Goal: Find specific page/section: Find specific page/section

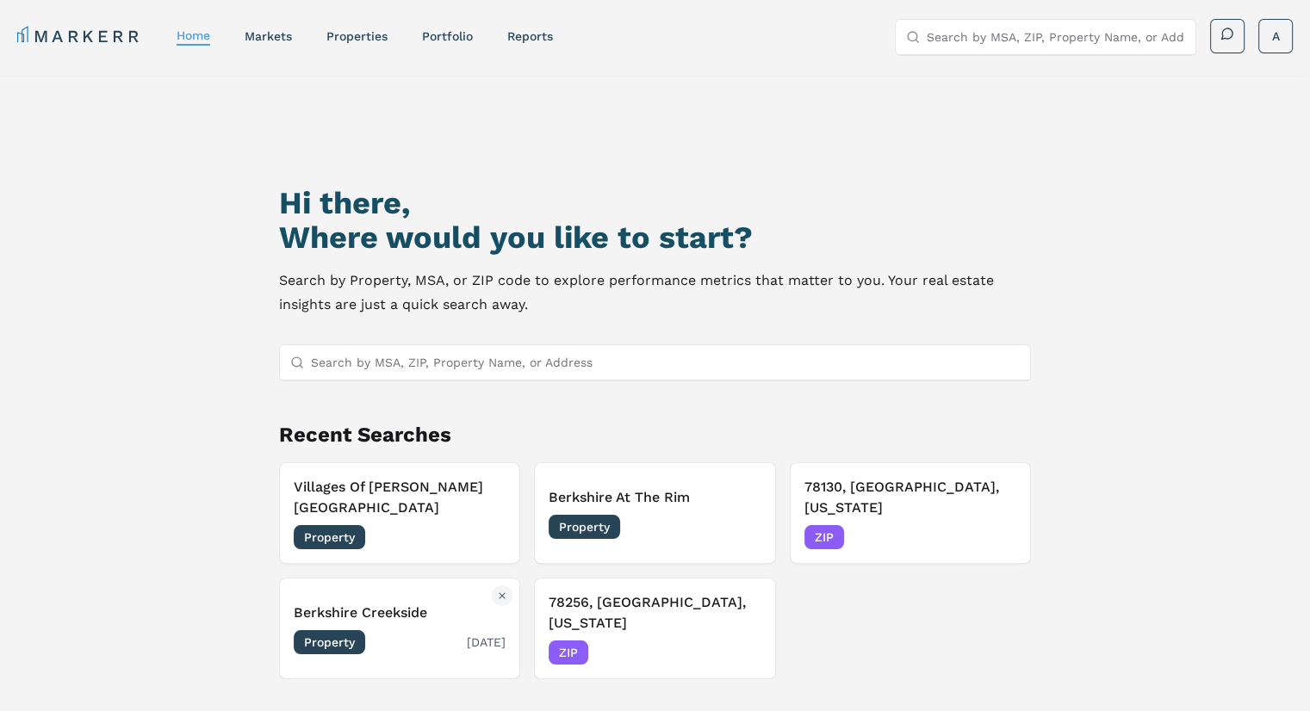
click at [324, 630] on span "Property" at bounding box center [329, 642] width 71 height 24
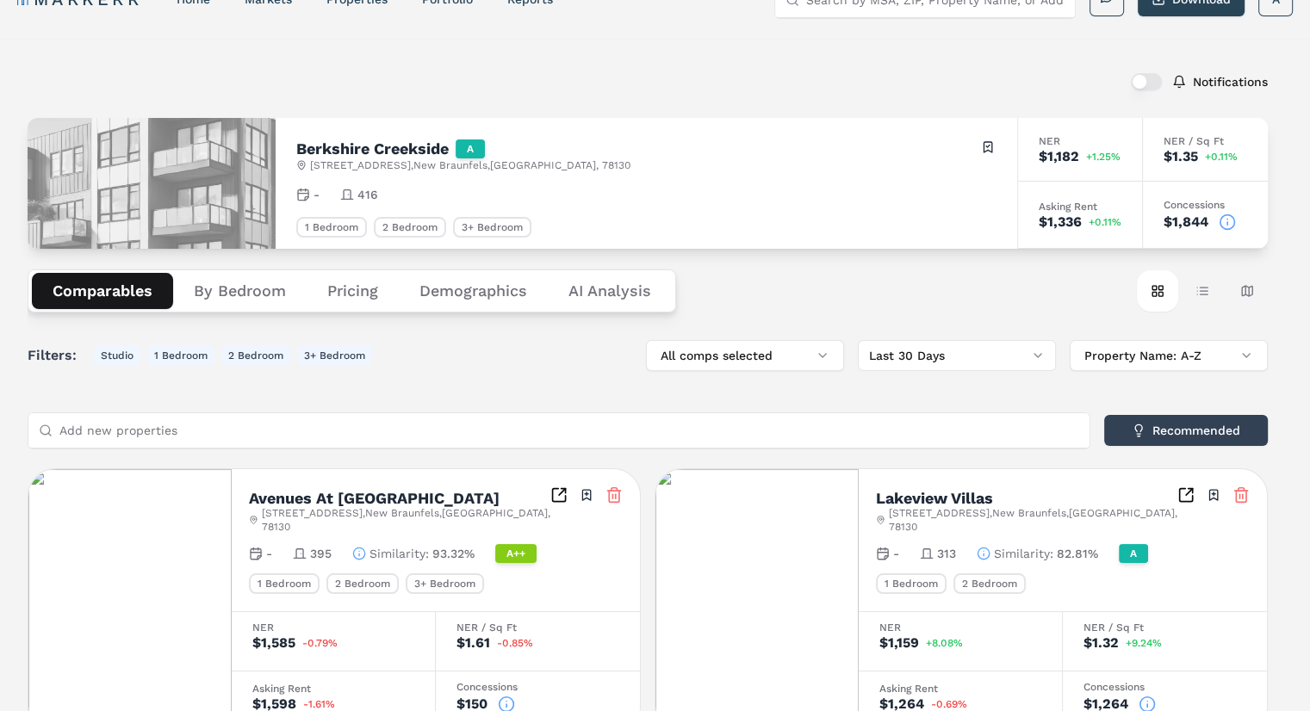
scroll to position [38, 0]
click at [830, 356] on button "All comps selected" at bounding box center [745, 354] width 198 height 31
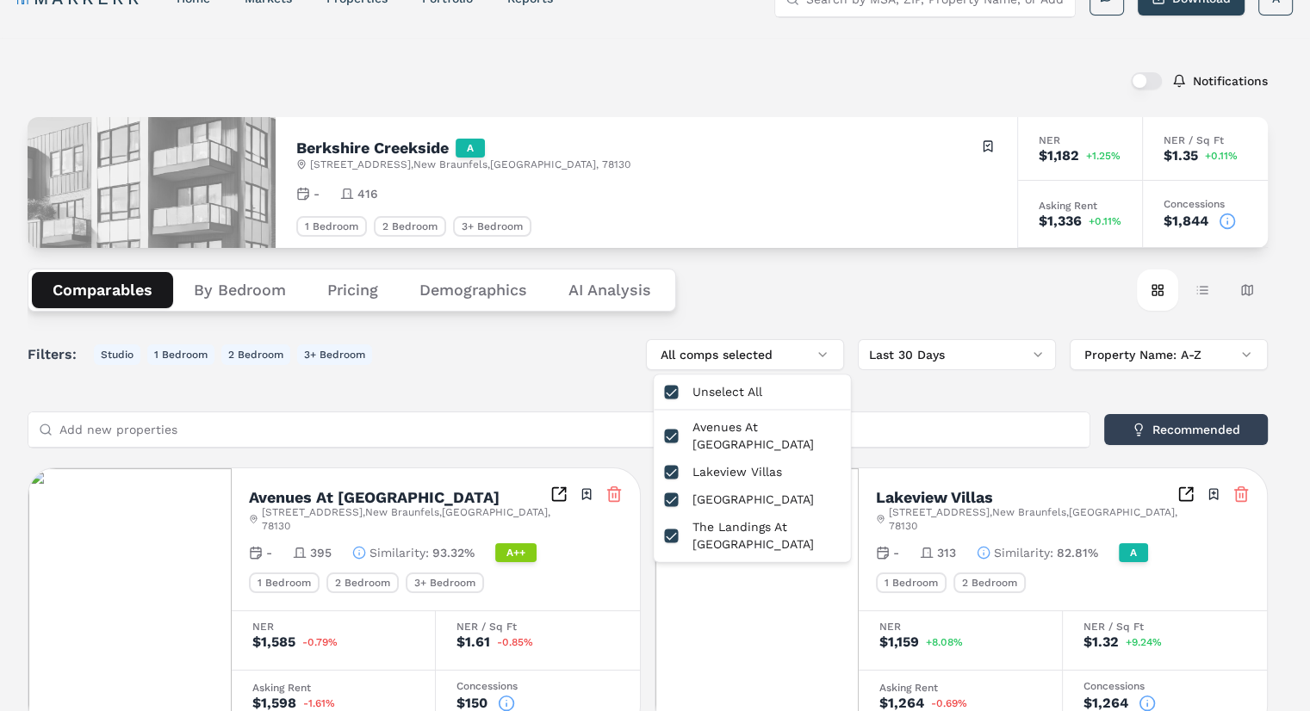
click at [798, 314] on div "Comparables By Bedroom Pricing Demographics AI Analysis Card view Table view Ma…" at bounding box center [648, 290] width 1240 height 84
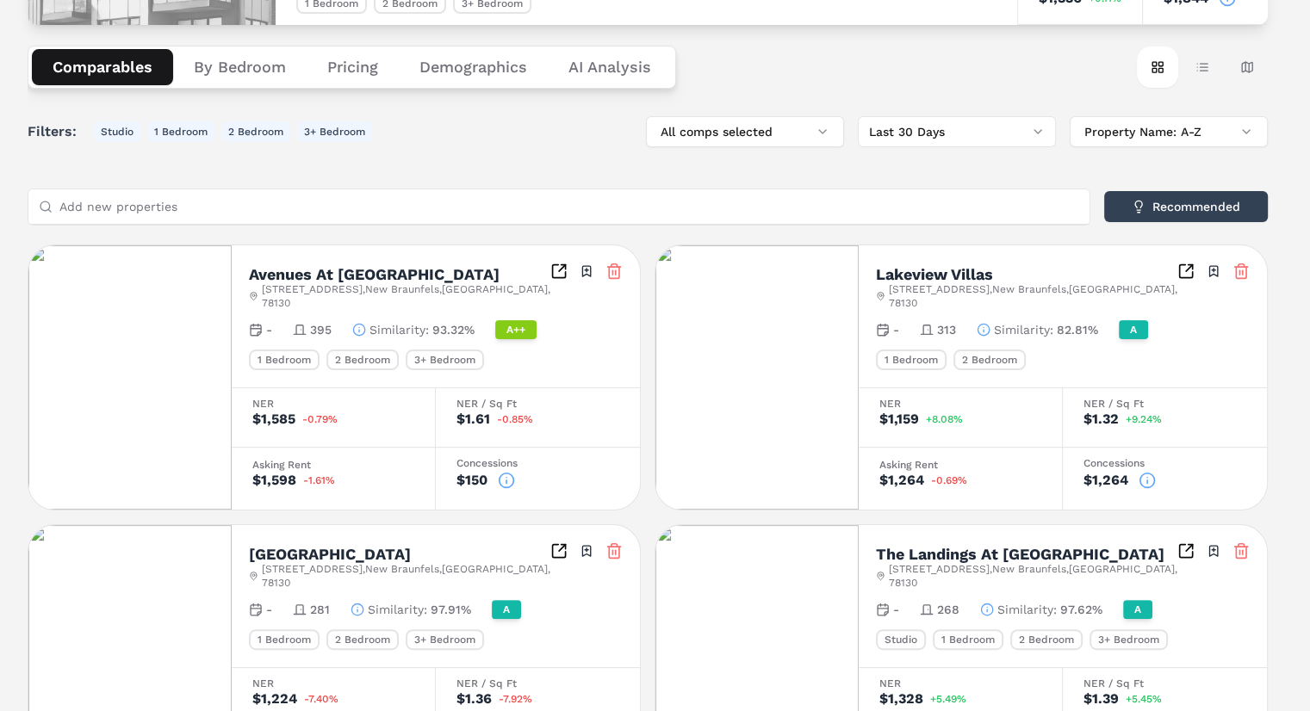
scroll to position [375, 0]
